Goal: Use online tool/utility: Utilize a website feature to perform a specific function

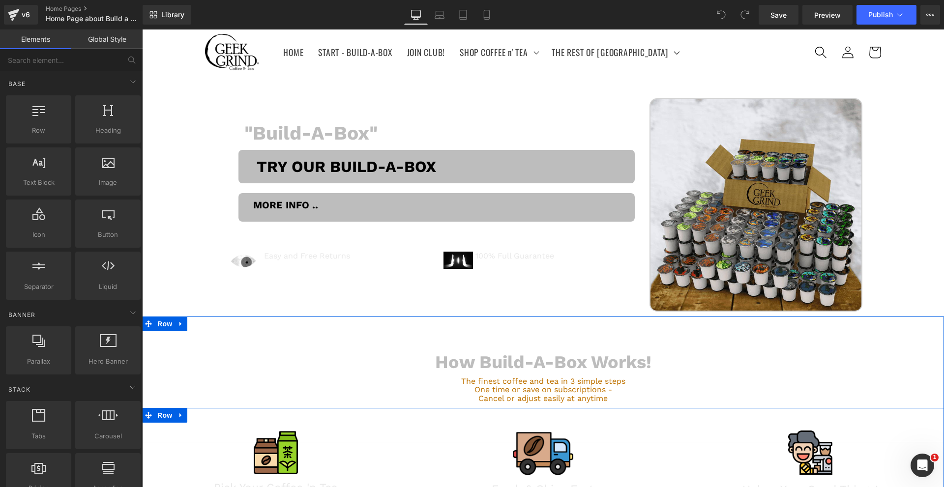
scroll to position [328, 0]
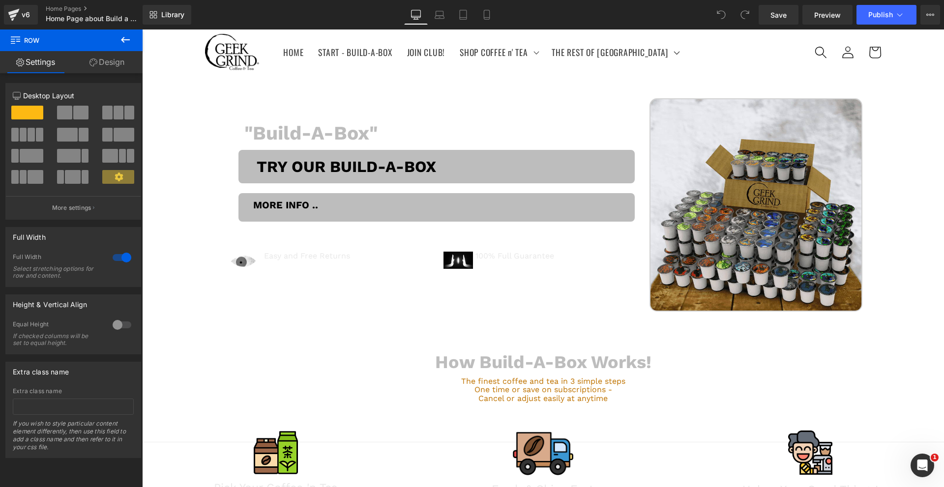
click at [122, 36] on icon at bounding box center [125, 40] width 12 height 12
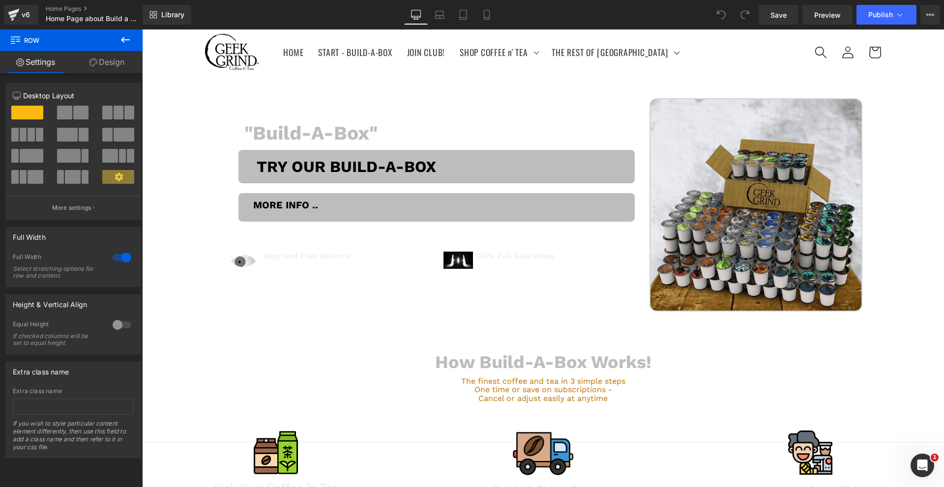
click at [123, 42] on icon at bounding box center [125, 40] width 9 height 6
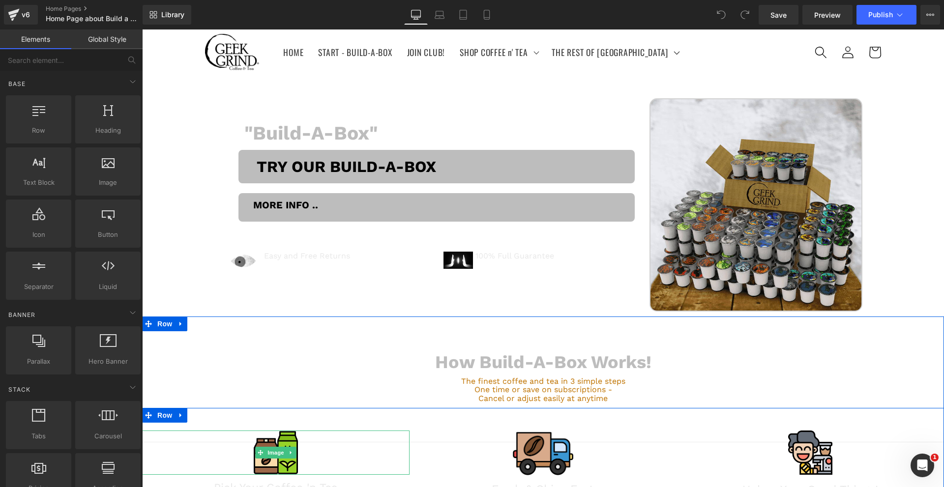
scroll to position [0, 0]
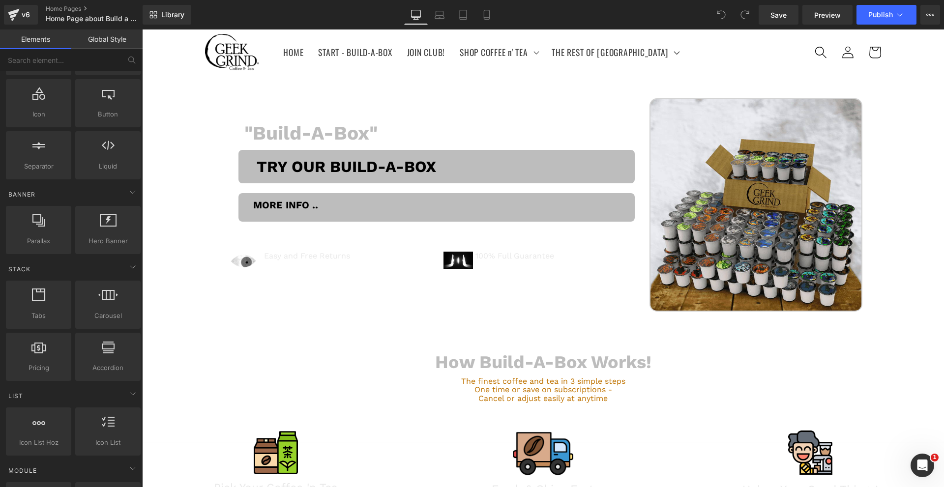
scroll to position [328, 0]
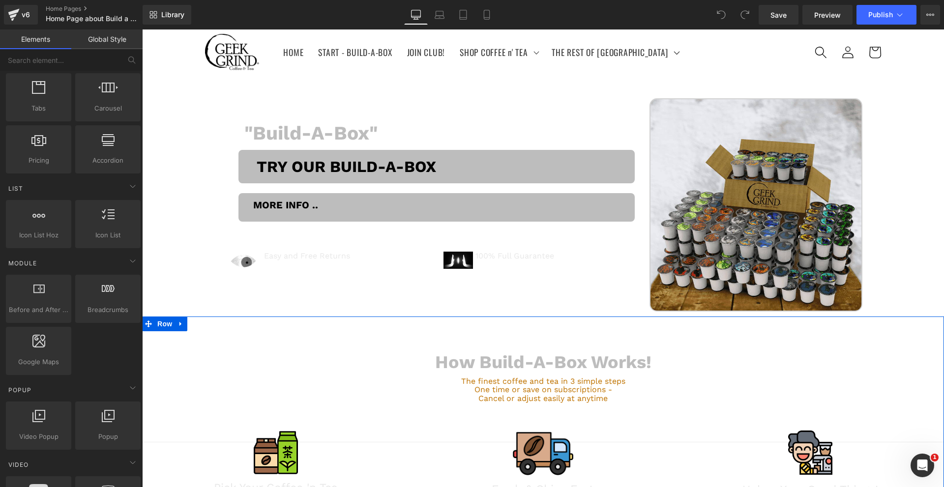
scroll to position [655, 0]
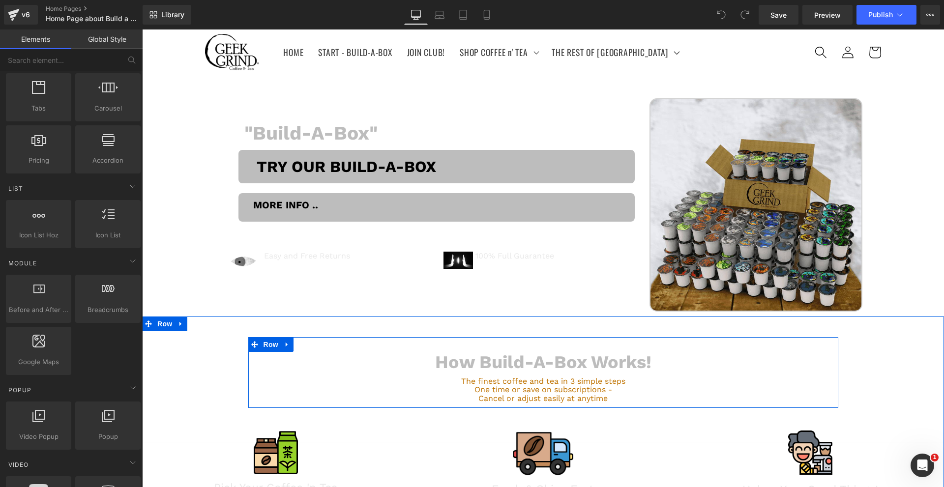
click at [341, 337] on div "How Build-A-Box Works! Heading The finest coffee and tea in 3 simple steps One …" at bounding box center [543, 372] width 590 height 71
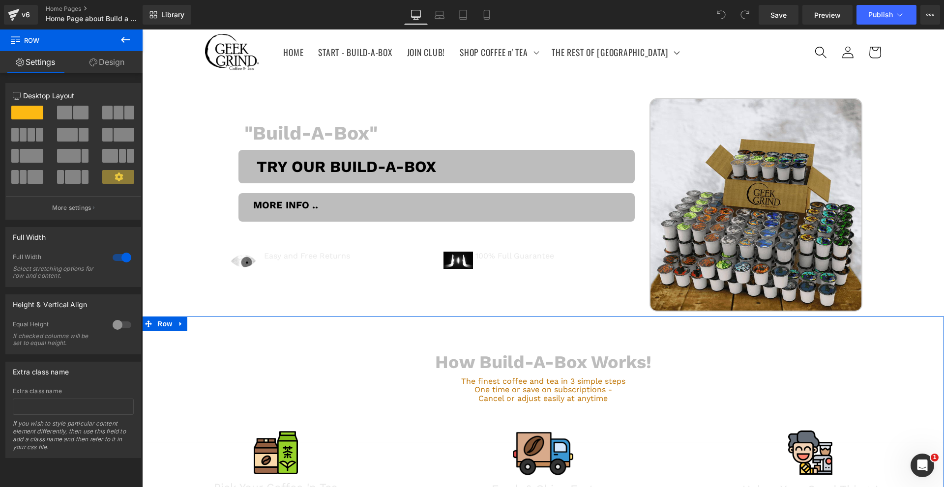
click at [103, 63] on link "Design" at bounding box center [106, 62] width 71 height 22
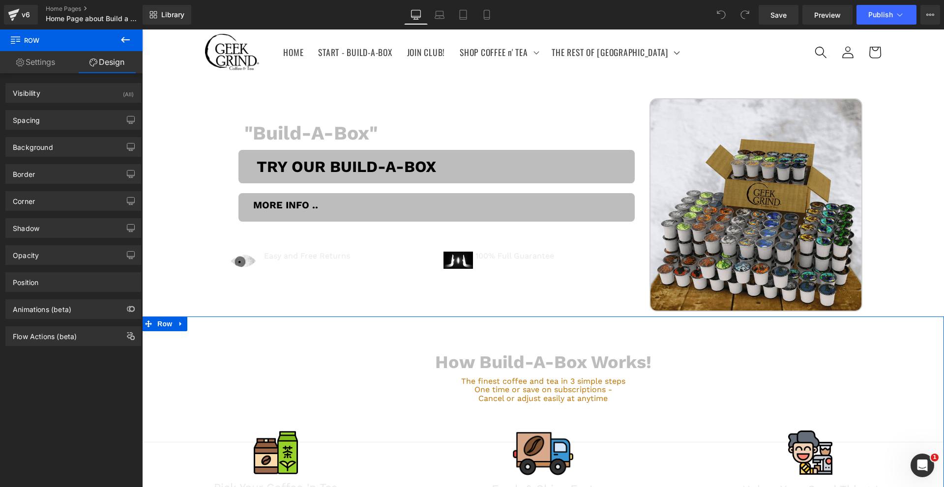
click at [71, 158] on div "Border Border Style Custom Border Solid Border Dashed Border Dotted Custom Cust…" at bounding box center [73, 170] width 147 height 27
click at [72, 151] on div "Background" at bounding box center [73, 147] width 135 height 19
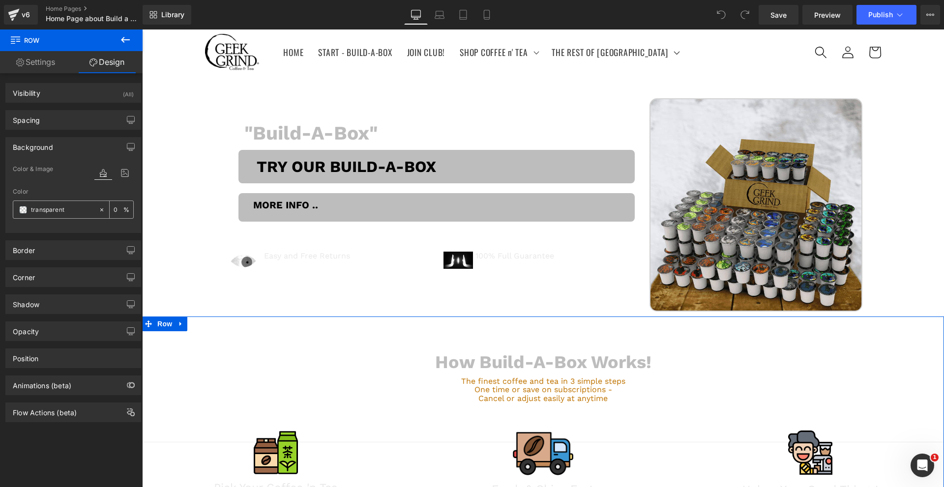
click at [21, 210] on span at bounding box center [23, 210] width 8 height 8
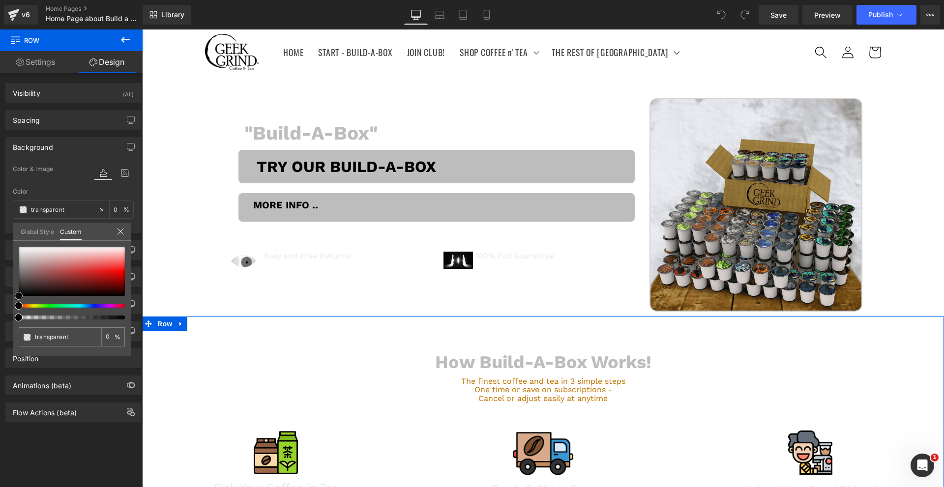
type input "#331e1e"
type input "100"
type input "#331e1e"
type input "100"
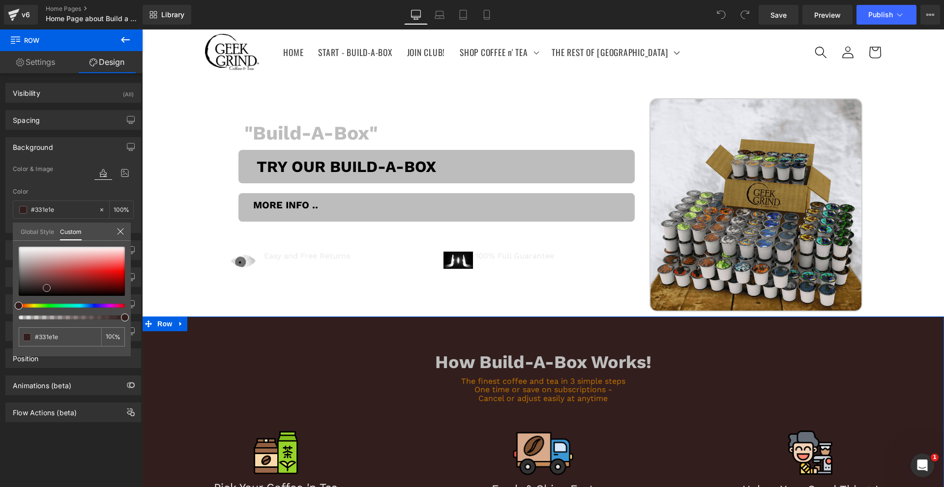
type input "#1c1010"
type input "#000000"
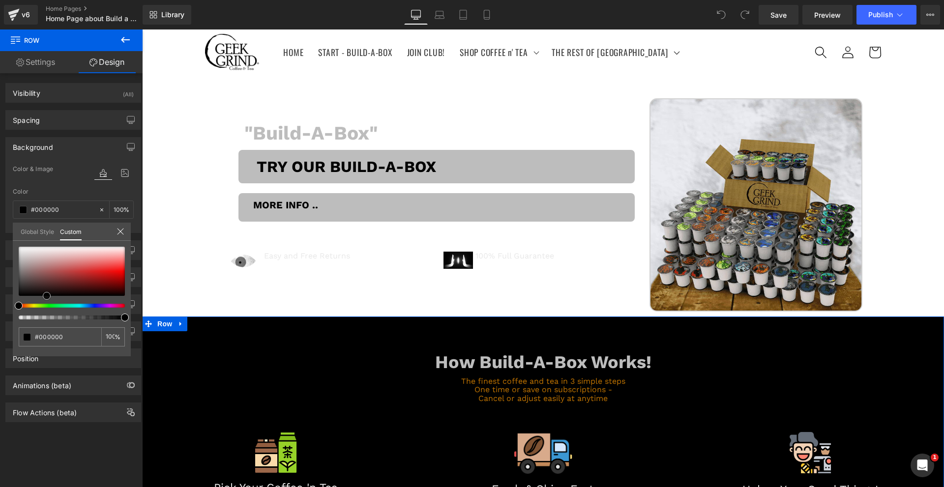
drag, startPoint x: 47, startPoint y: 288, endPoint x: 47, endPoint y: 304, distance: 16.2
click at [47, 304] on div at bounding box center [72, 283] width 106 height 73
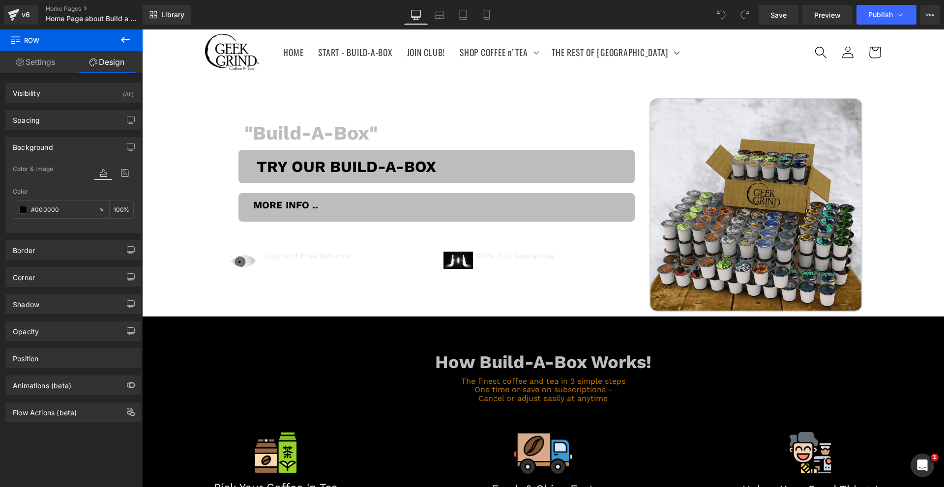
click at [152, 131] on body "Skip to content HOME START - BUILD-A-BOX JOIN CLUB! SHOP COFFEE n' TEA SHOP COF…" at bounding box center [543, 288] width 802 height 518
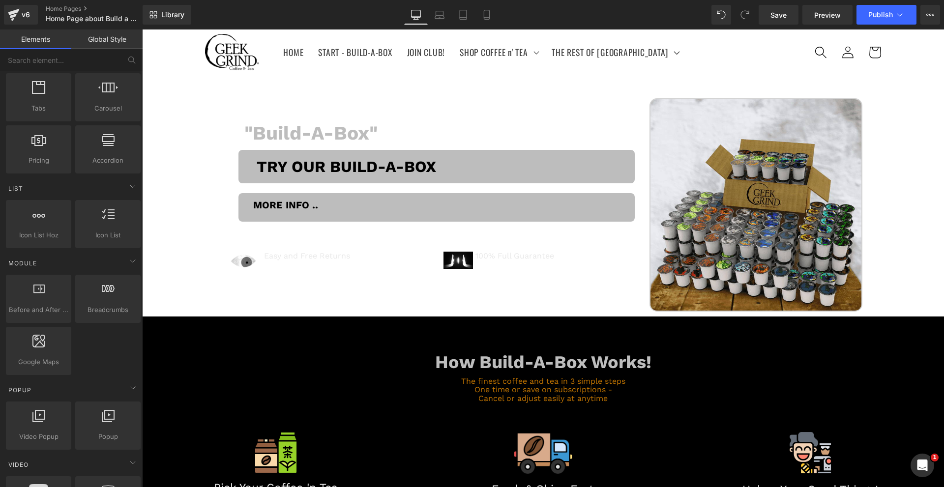
scroll to position [0, 0]
click at [528, 73] on header "HOME START - BUILD-A-BOX JOIN CLUB! SHOP COFFEE n' TEA SHOP COFFEE n' TEA BUILD…" at bounding box center [543, 52] width 737 height 46
drag, startPoint x: 528, startPoint y: 73, endPoint x: 513, endPoint y: 71, distance: 14.5
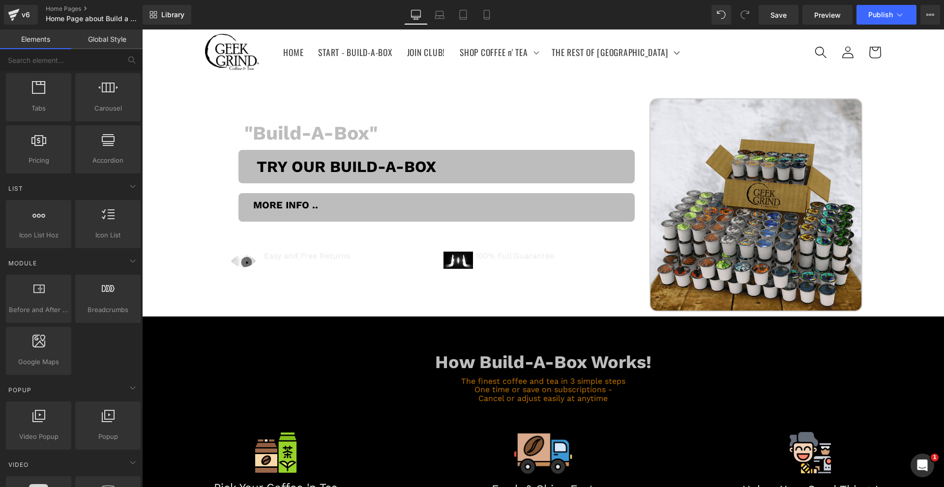
click at [513, 71] on header "HOME START - BUILD-A-BOX JOIN CLUB! SHOP COFFEE n' TEA SHOP COFFEE n' TEA BUILD…" at bounding box center [543, 52] width 737 height 46
click at [298, 59] on link "HOME" at bounding box center [293, 53] width 35 height 26
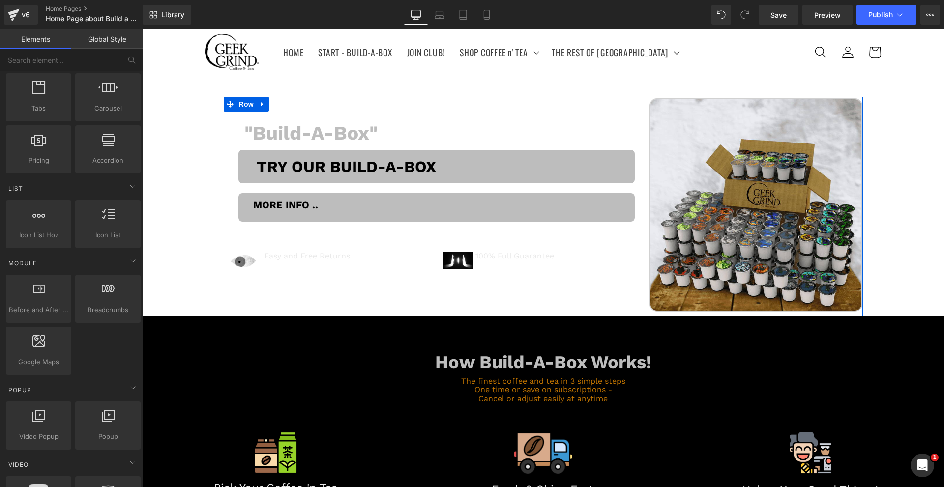
click at [425, 114] on div ""Build-A-Box" Heading Row Try Our Build-A-Box Button More Info .. Button Image …" at bounding box center [437, 204] width 426 height 213
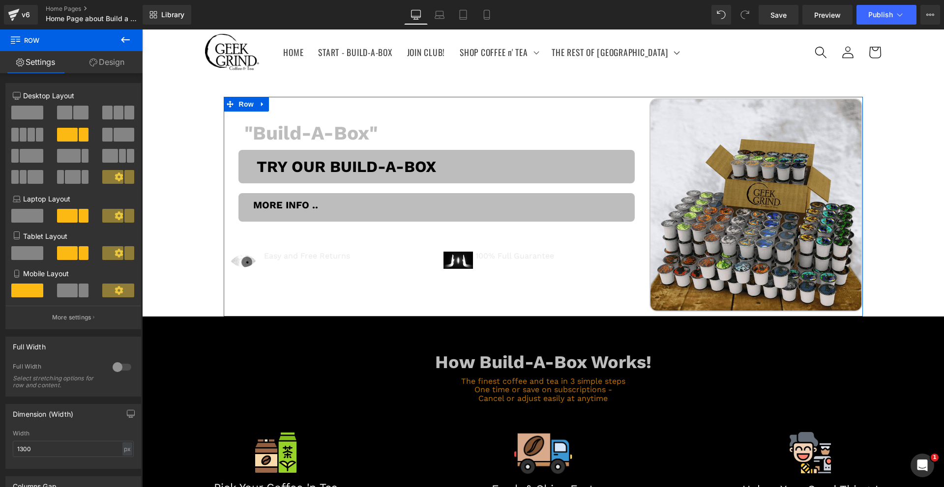
click at [102, 60] on link "Design" at bounding box center [106, 62] width 71 height 22
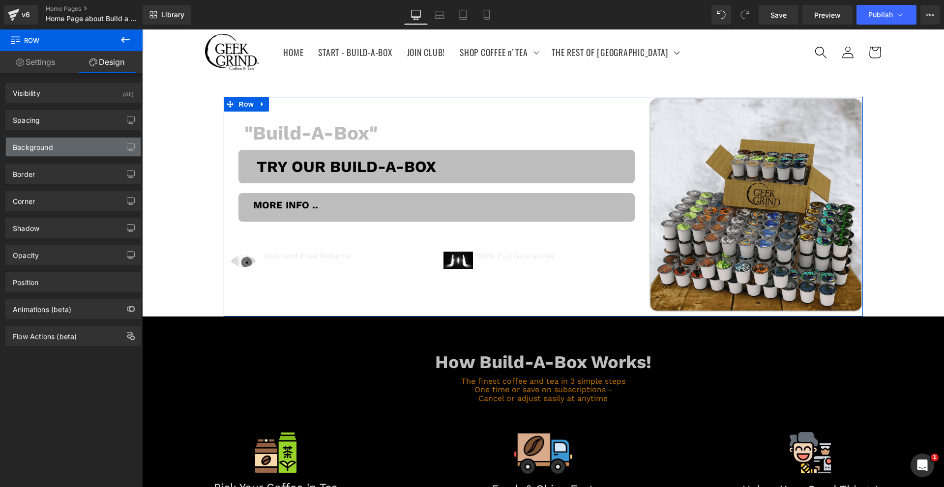
click at [87, 144] on div "Background" at bounding box center [73, 147] width 135 height 19
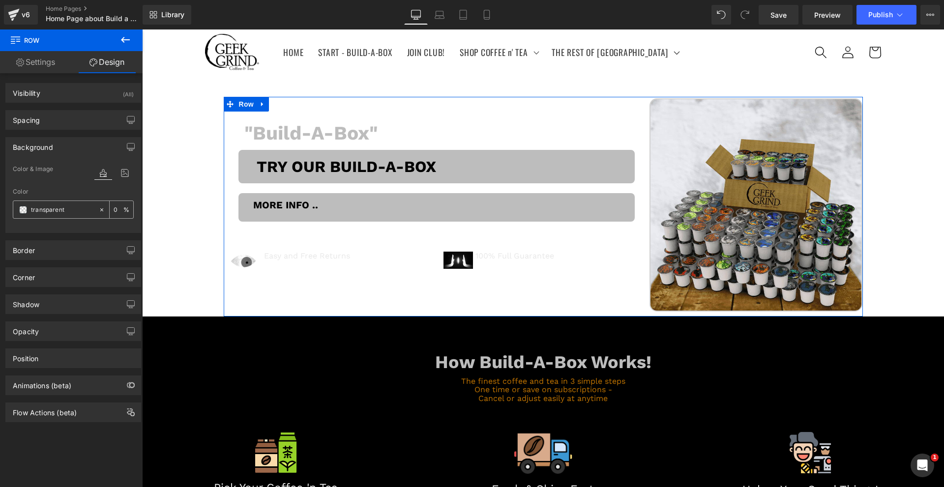
click at [24, 209] on span at bounding box center [23, 210] width 8 height 8
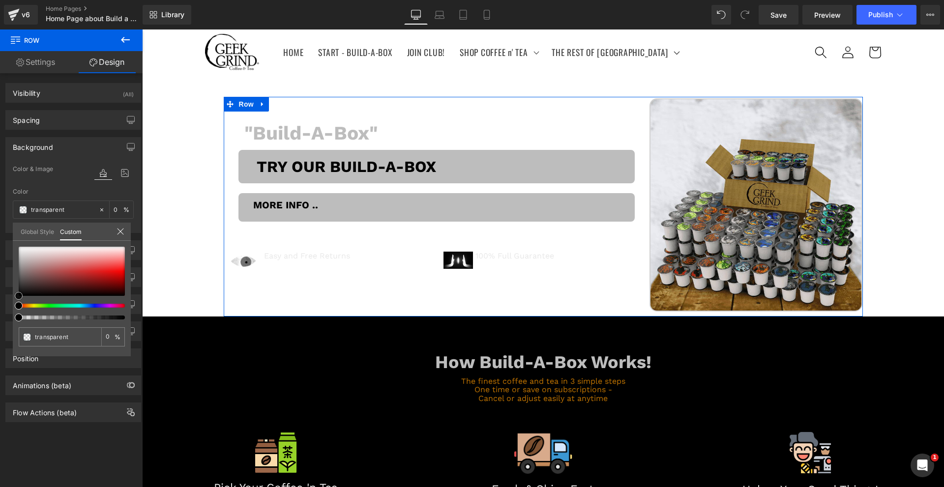
type input "#836767"
type input "100"
type input "#836767"
type input "100"
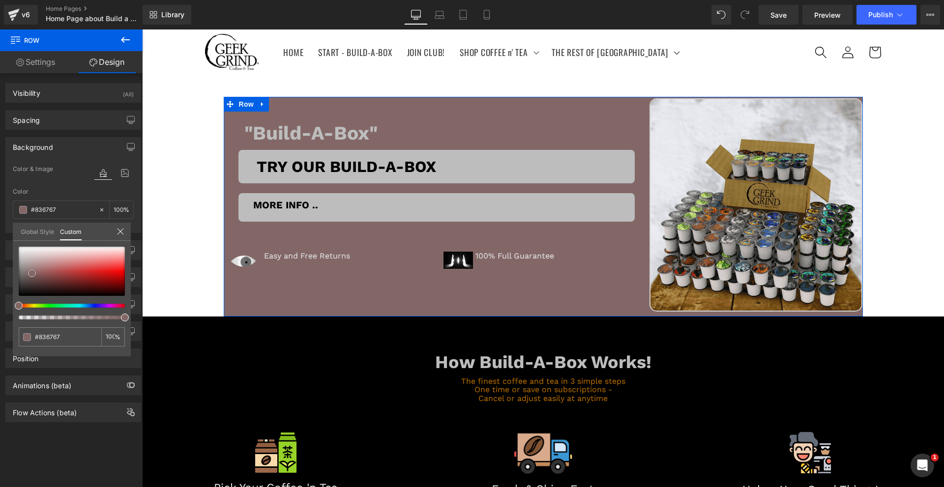
type input "#806464"
type input "#000000"
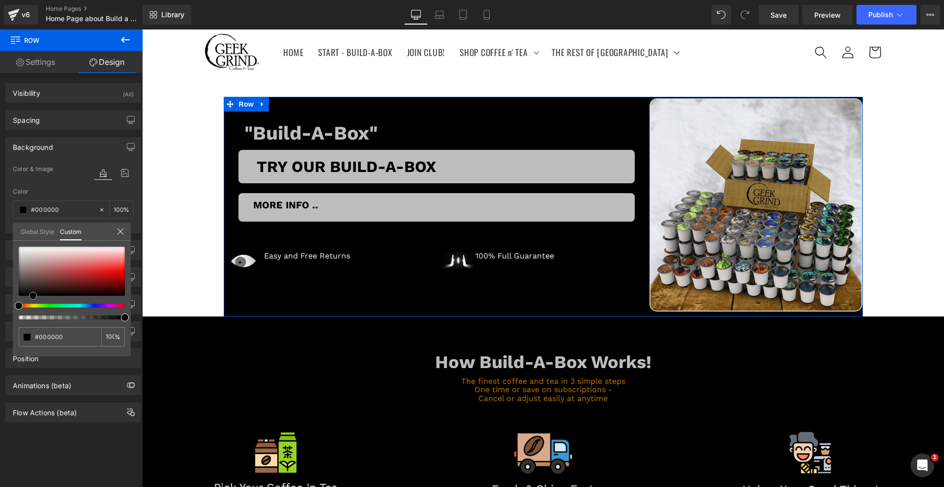
drag, startPoint x: 32, startPoint y: 273, endPoint x: 33, endPoint y: 299, distance: 25.6
click at [33, 296] on div at bounding box center [72, 271] width 106 height 49
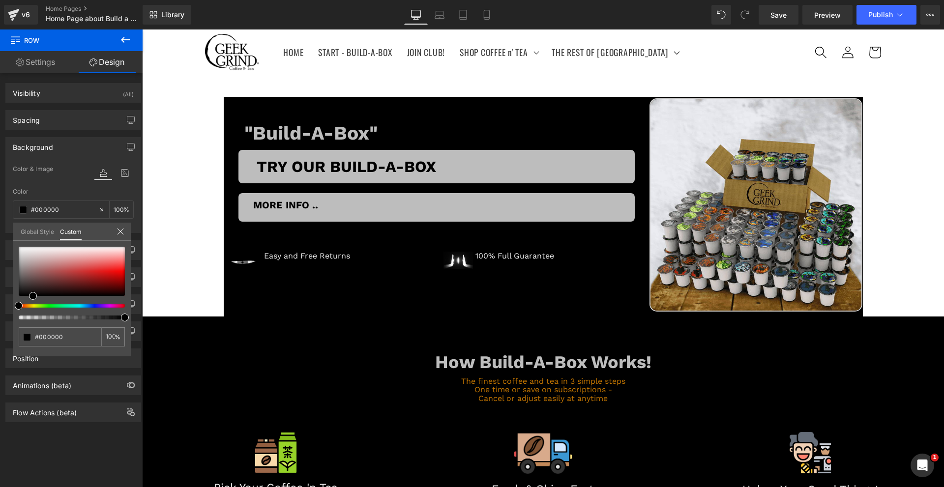
click at [177, 136] on body "Skip to content HOME START - BUILD-A-BOX JOIN CLUB! SHOP COFFEE n' TEA SHOP COF…" at bounding box center [543, 288] width 802 height 518
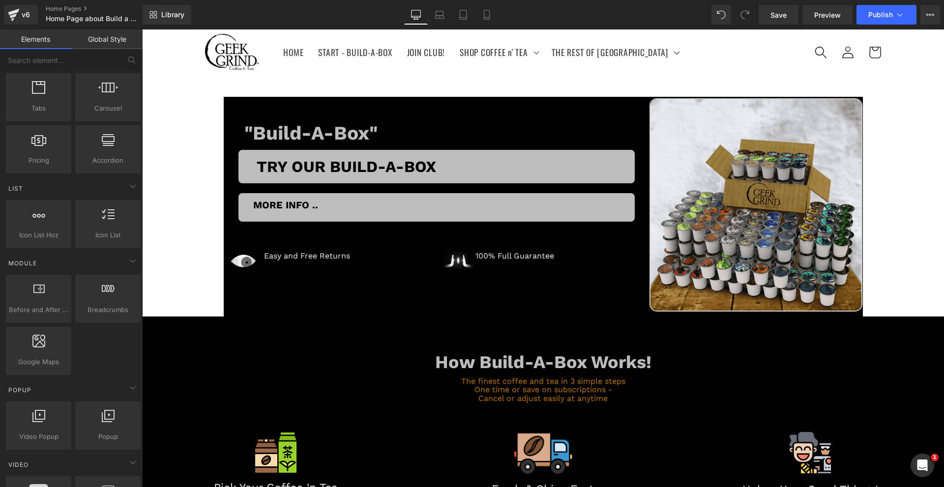
click at [100, 37] on link "Global Style" at bounding box center [106, 39] width 71 height 20
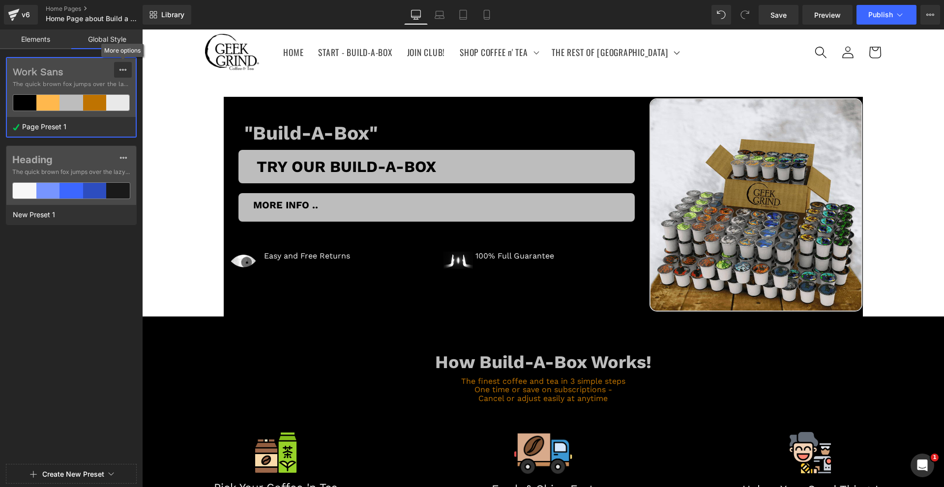
click at [120, 71] on icon at bounding box center [123, 70] width 8 height 8
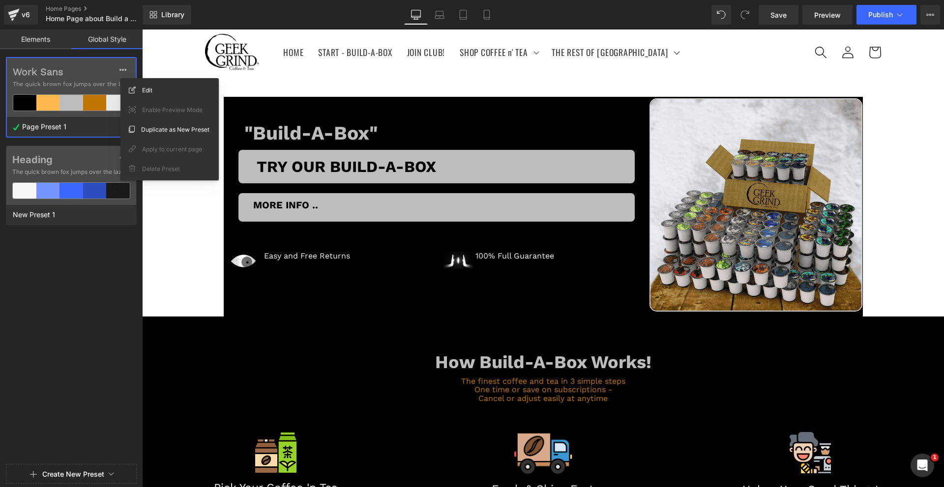
click at [145, 81] on div "Edit Enable Preview Mode Duplicate as New Preset Apply to current page Delete P…" at bounding box center [169, 129] width 98 height 102
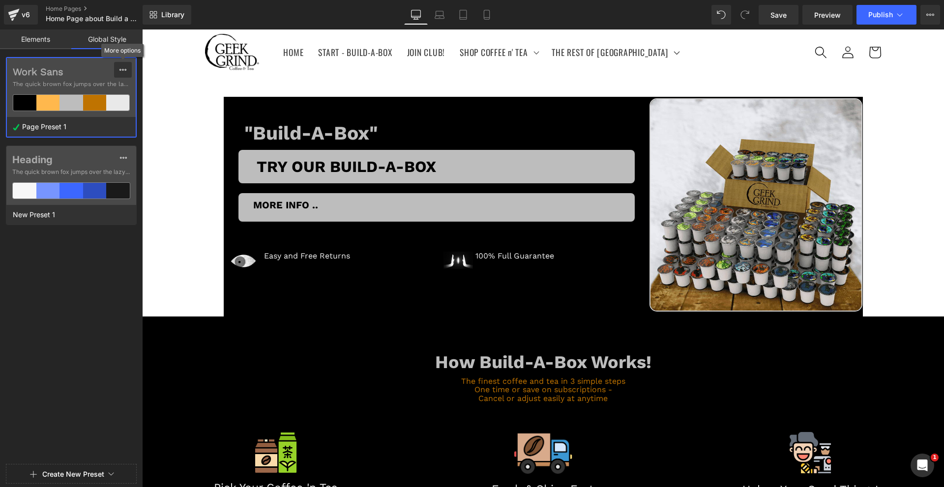
click at [125, 66] on icon at bounding box center [123, 70] width 8 height 8
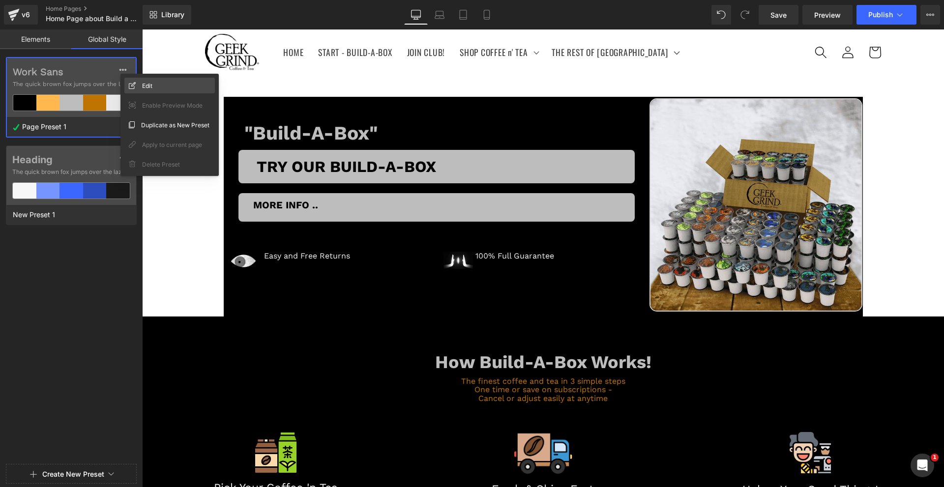
click at [141, 90] on div "Edit" at bounding box center [169, 86] width 90 height 16
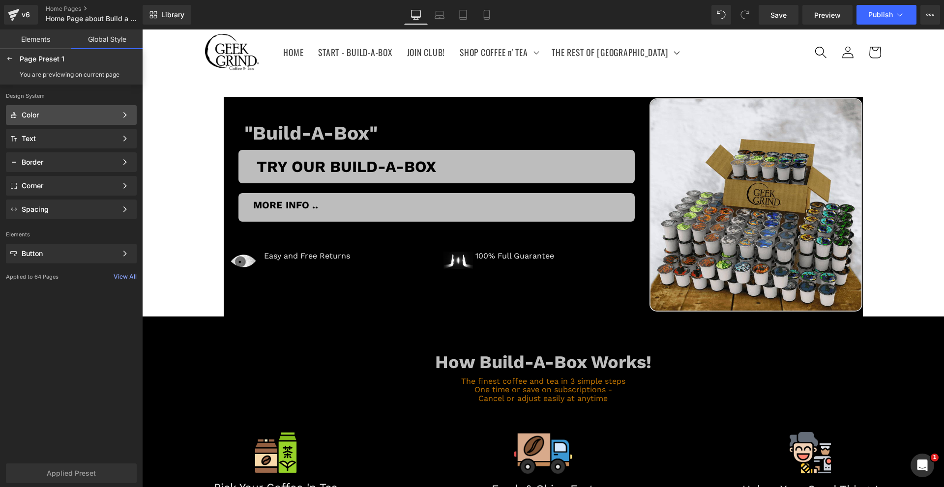
click at [97, 113] on div "Color" at bounding box center [69, 115] width 95 height 8
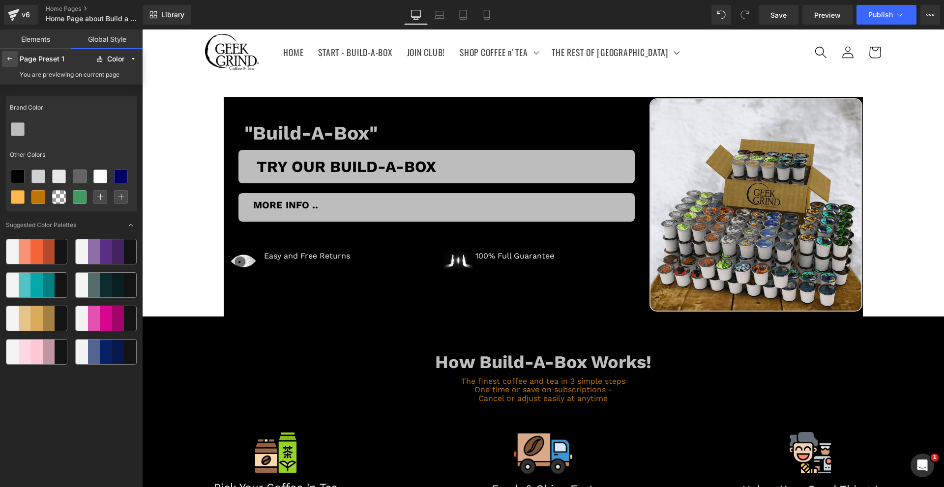
click at [6, 59] on icon at bounding box center [10, 59] width 8 height 8
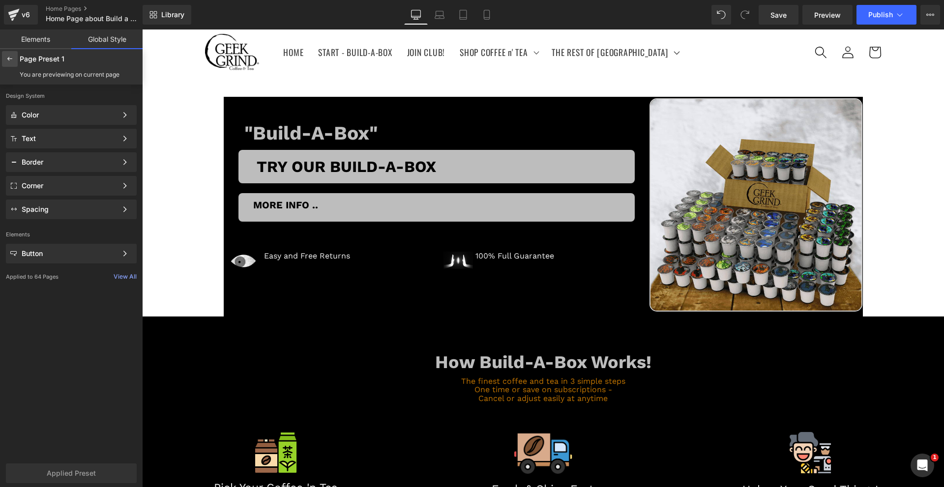
click at [4, 62] on div at bounding box center [10, 59] width 16 height 16
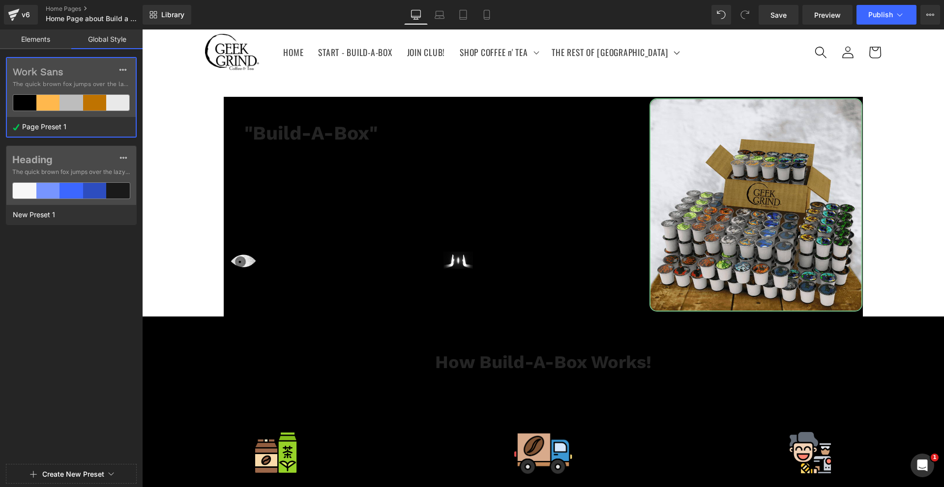
click at [12, 37] on link "Elements" at bounding box center [35, 39] width 71 height 20
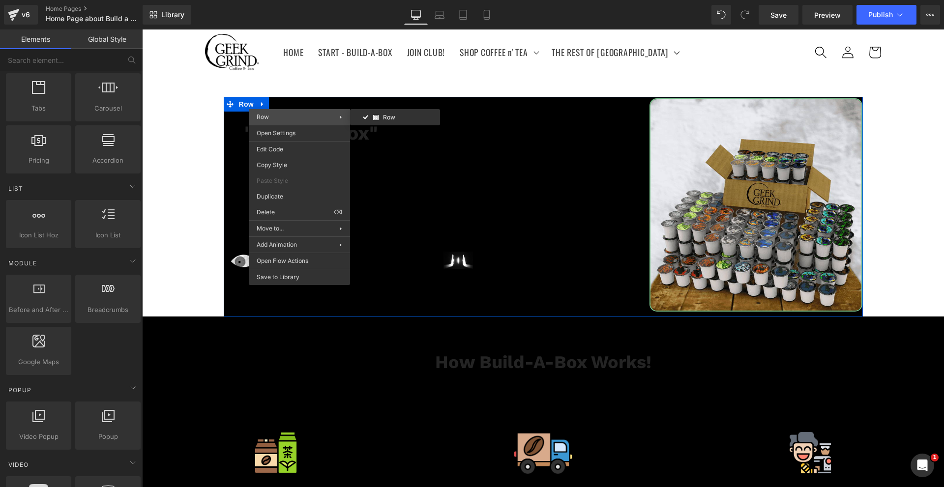
click at [295, 113] on span "Row" at bounding box center [298, 117] width 83 height 9
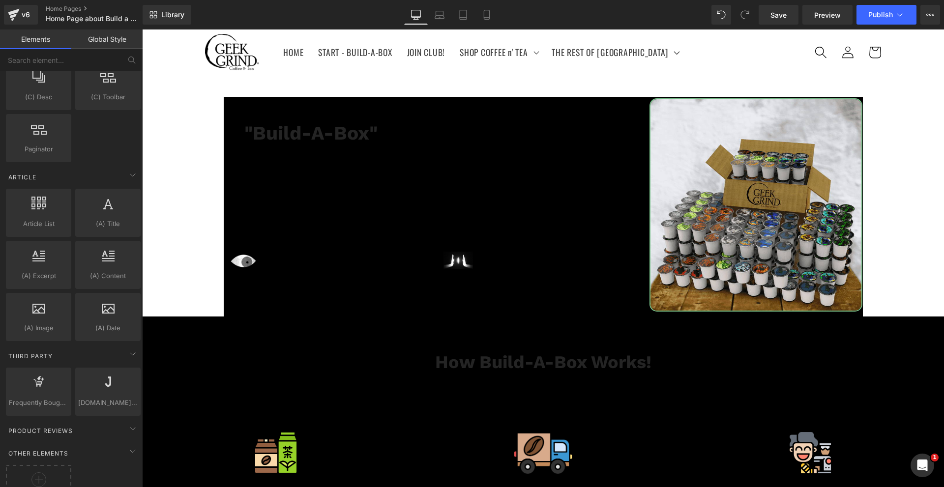
scroll to position [1804, 0]
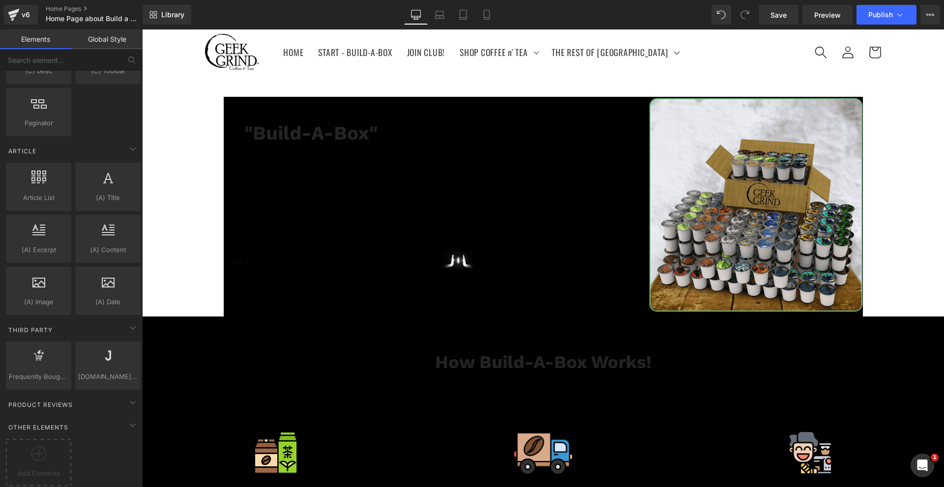
drag, startPoint x: 169, startPoint y: 141, endPoint x: 181, endPoint y: 118, distance: 26.6
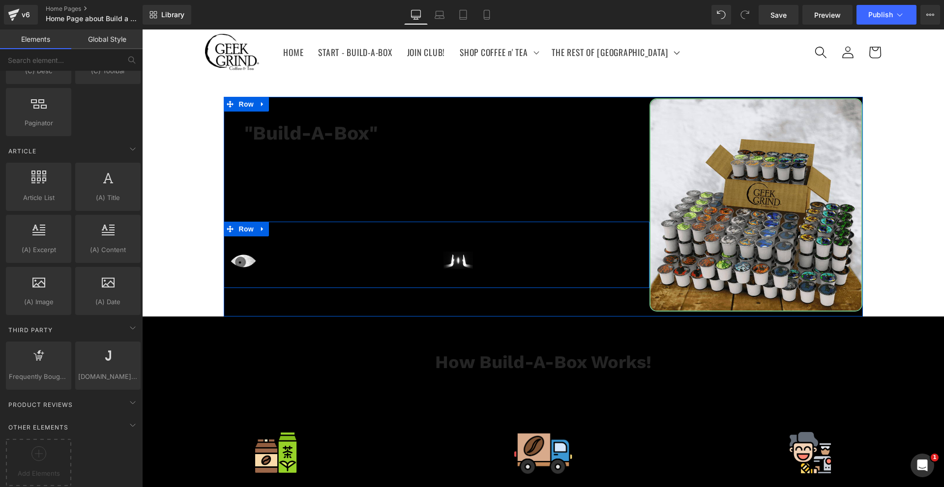
click at [333, 279] on div "Image Easy and Free Returns Text Block Icon List Image 100% Full Guarantee Text…" at bounding box center [437, 255] width 426 height 66
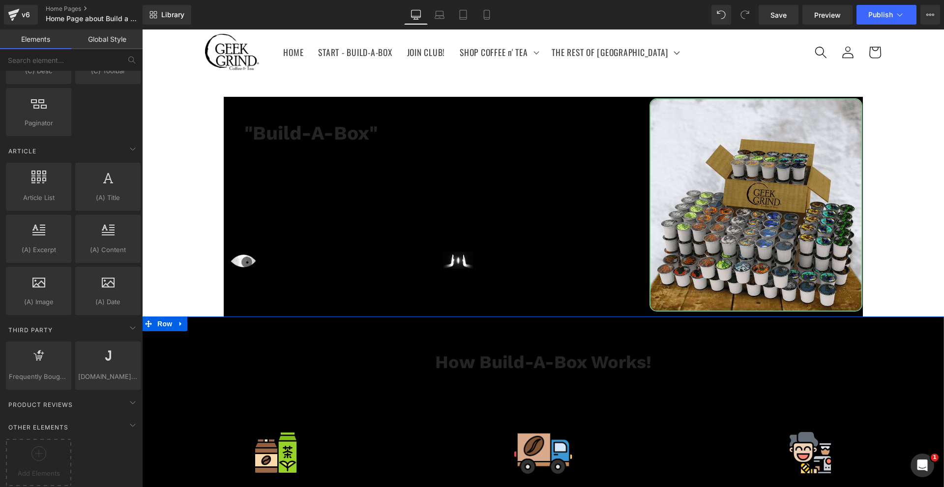
scroll to position [1803, 0]
